Goal: Transaction & Acquisition: Purchase product/service

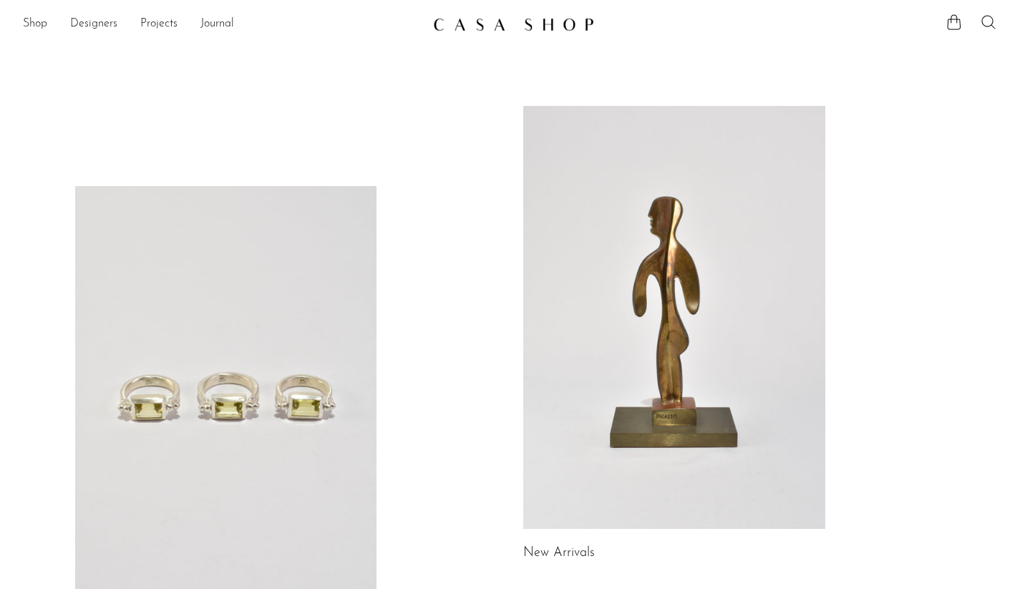
click at [987, 19] on icon at bounding box center [988, 22] width 17 height 17
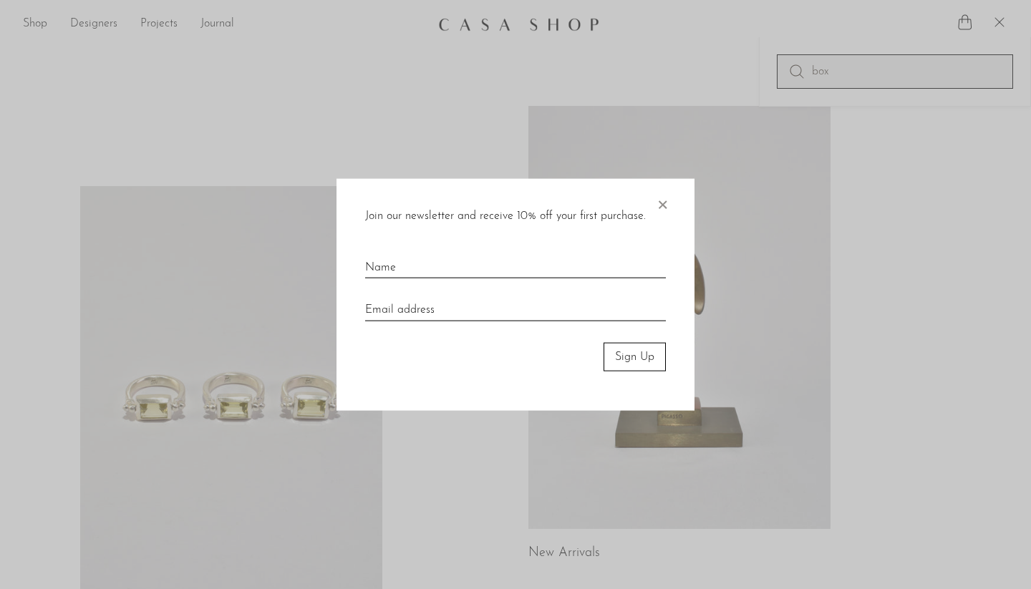
type input "box"
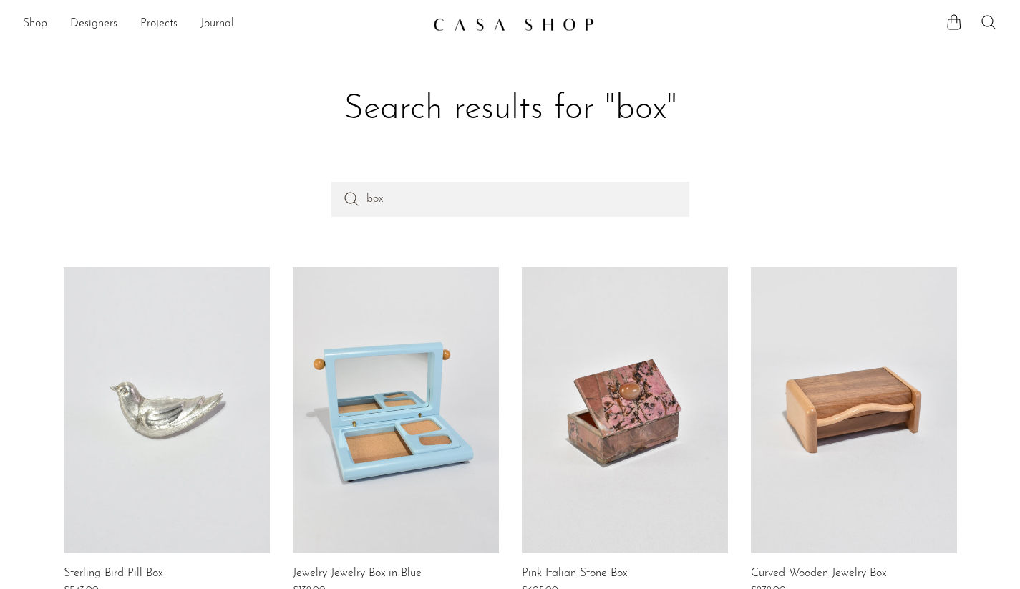
click at [948, 131] on header "Search results for "box"" at bounding box center [510, 109] width 916 height 145
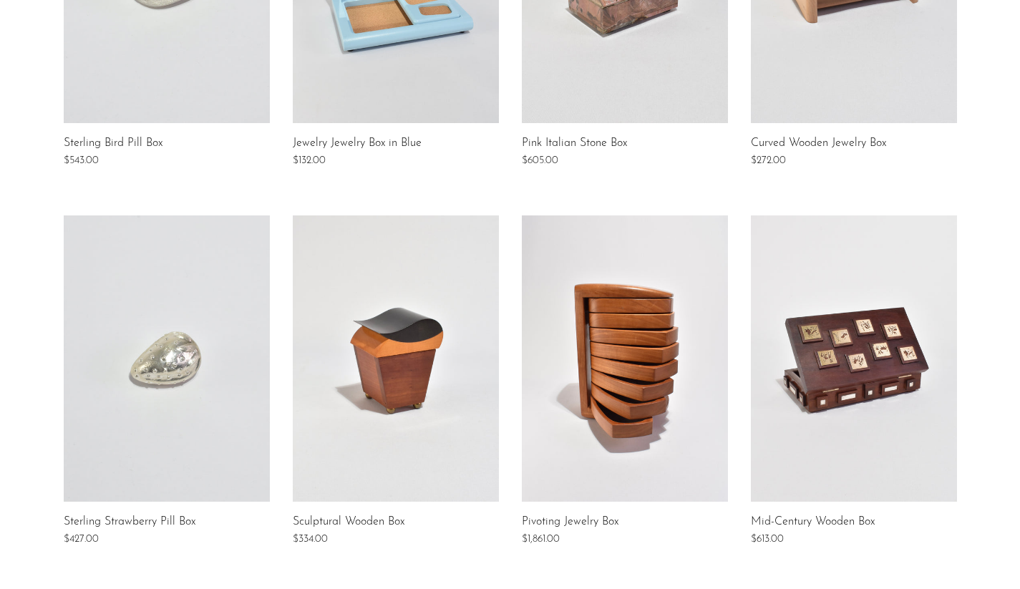
scroll to position [440, 0]
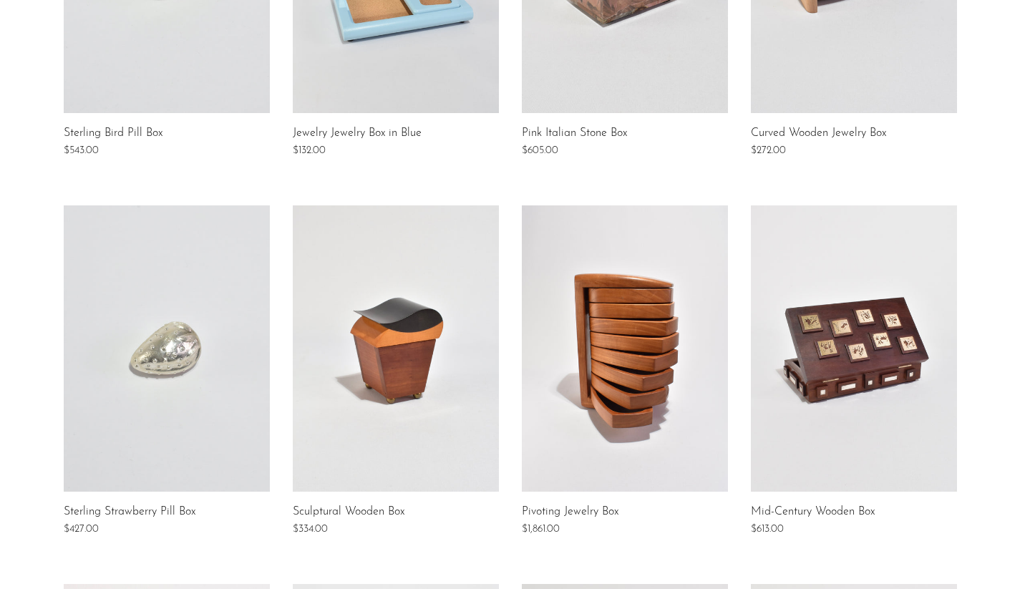
click at [614, 323] on link at bounding box center [625, 348] width 206 height 286
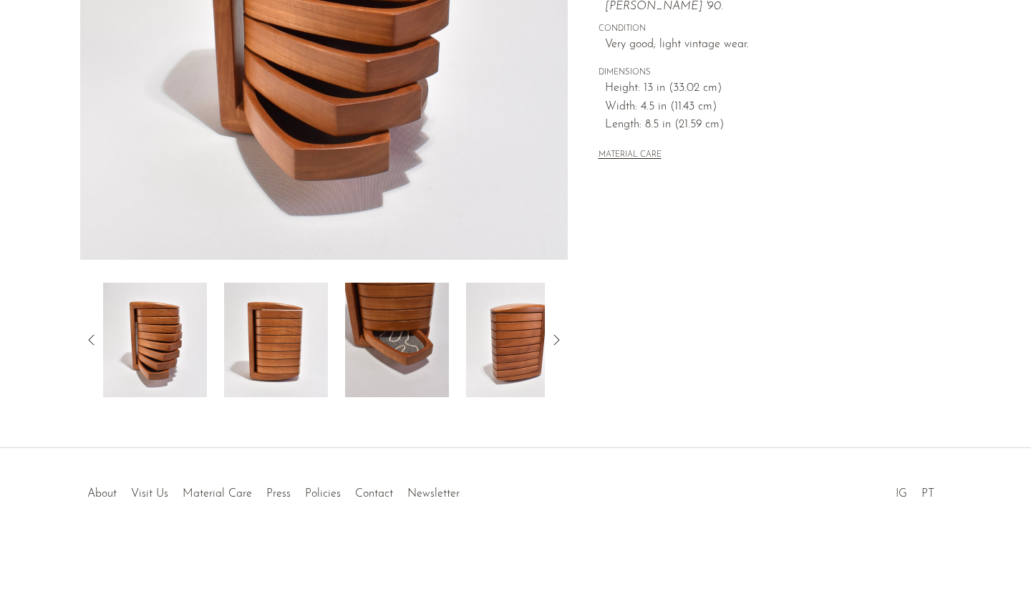
scroll to position [343, 0]
click at [120, 334] on img at bounding box center [155, 340] width 104 height 115
click at [254, 316] on img at bounding box center [276, 340] width 104 height 115
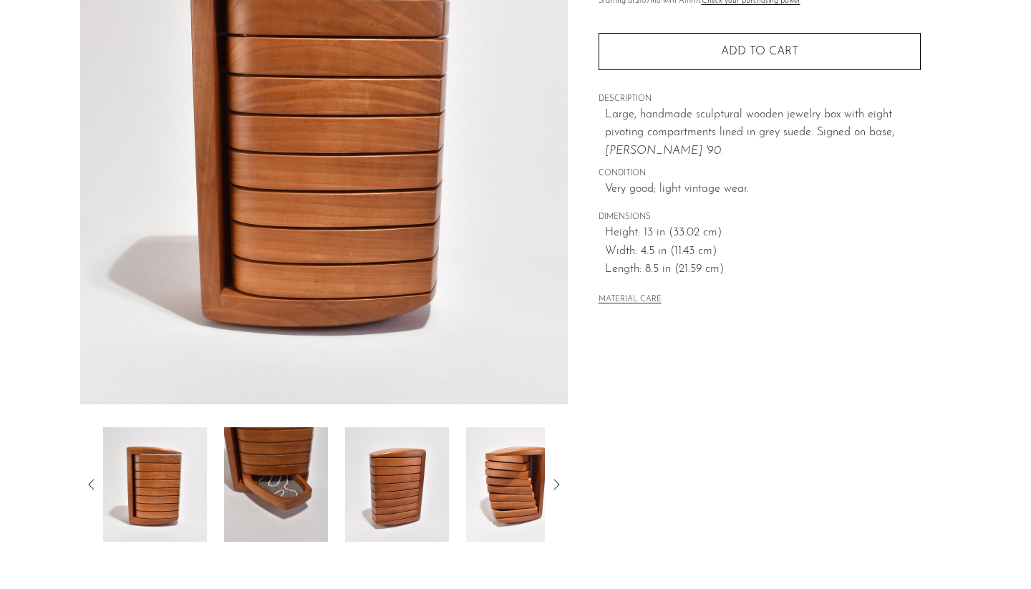
scroll to position [201, 0]
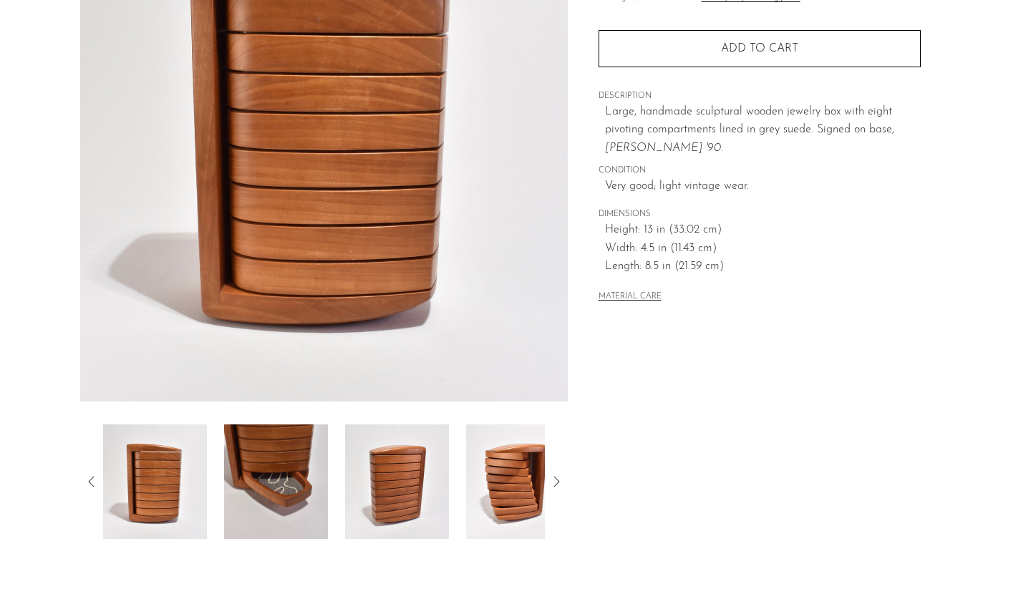
click at [391, 493] on img at bounding box center [397, 482] width 104 height 115
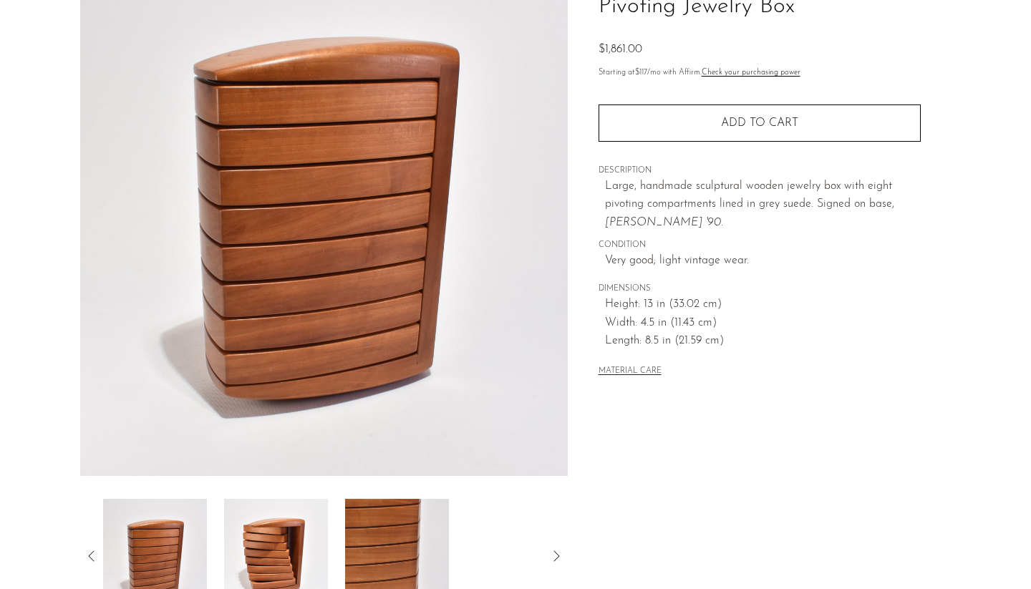
scroll to position [130, 0]
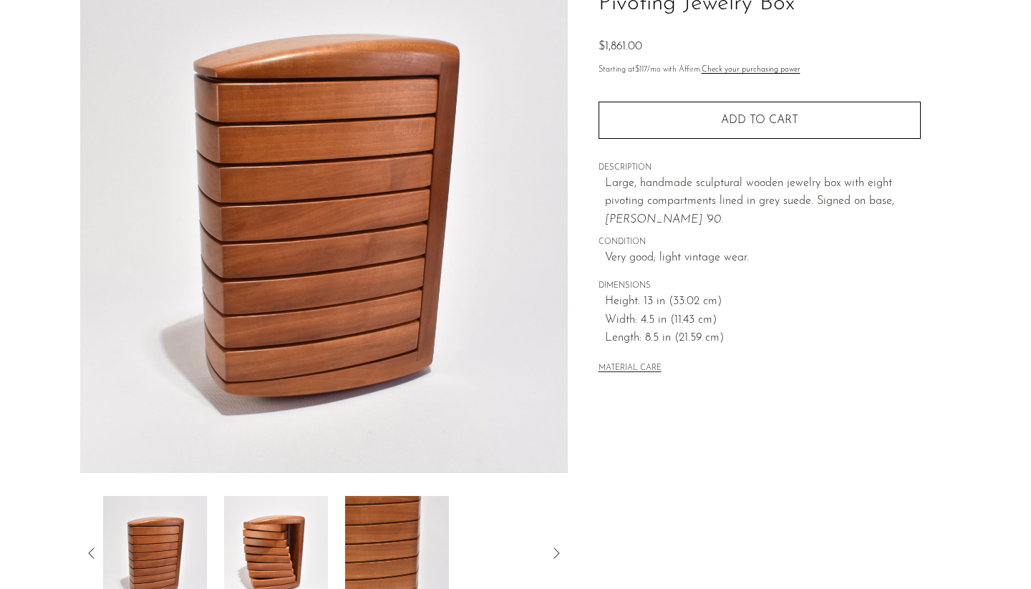
click at [404, 515] on img at bounding box center [397, 553] width 104 height 115
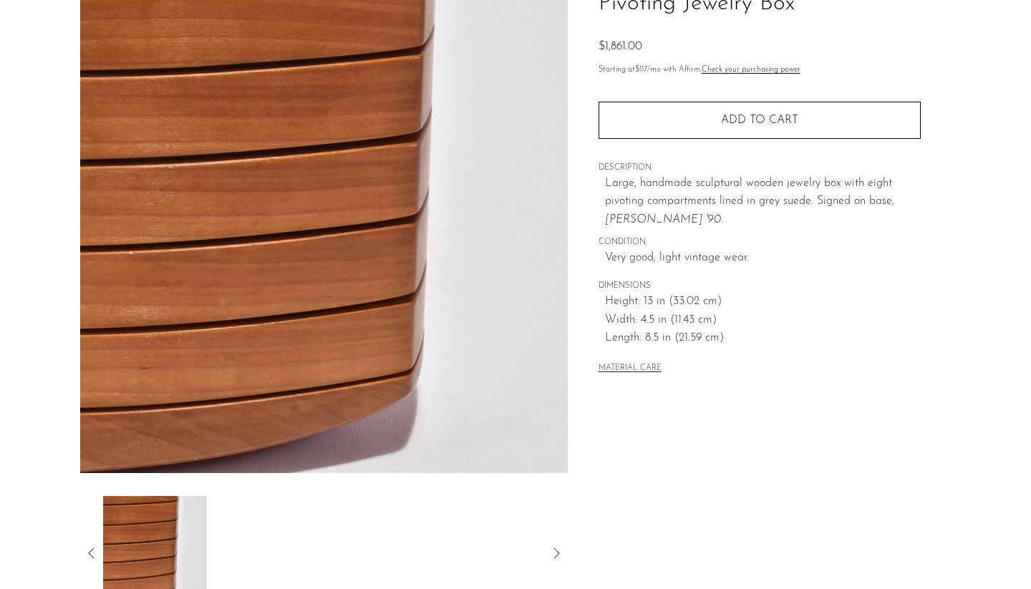
click at [146, 524] on img at bounding box center [155, 553] width 104 height 115
click at [82, 551] on div at bounding box center [324, 553] width 488 height 115
click at [89, 551] on icon at bounding box center [91, 553] width 17 height 17
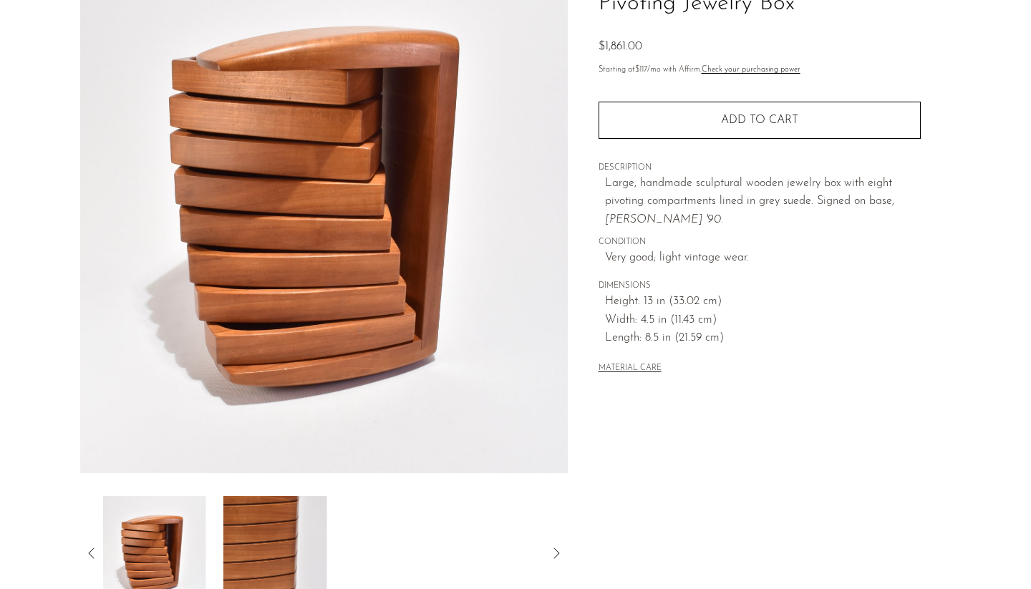
click at [175, 533] on img at bounding box center [154, 553] width 104 height 115
